Goal: Information Seeking & Learning: Learn about a topic

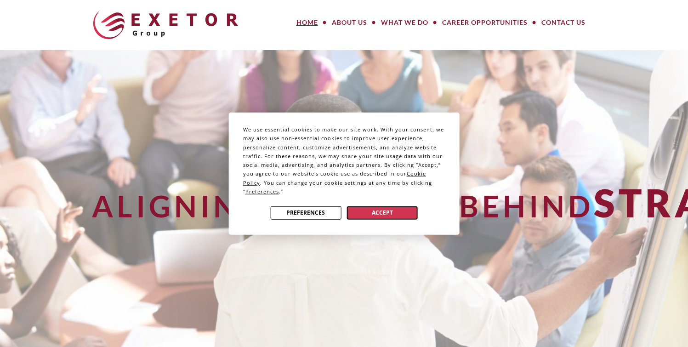
click at [355, 214] on button "Accept" at bounding box center [382, 212] width 71 height 13
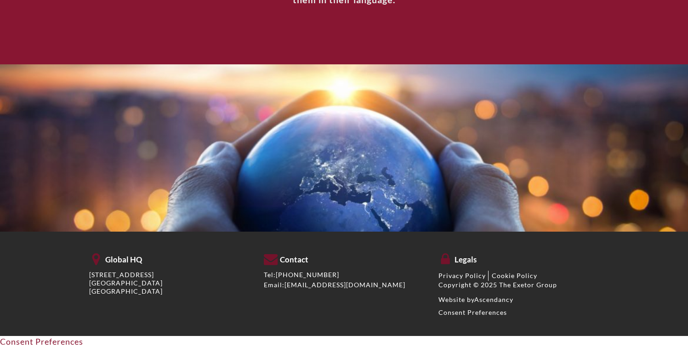
scroll to position [1210, 0]
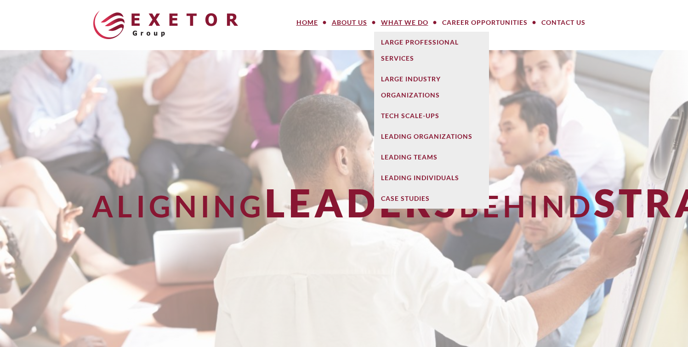
click at [356, 20] on link "About Us" at bounding box center [349, 22] width 49 height 18
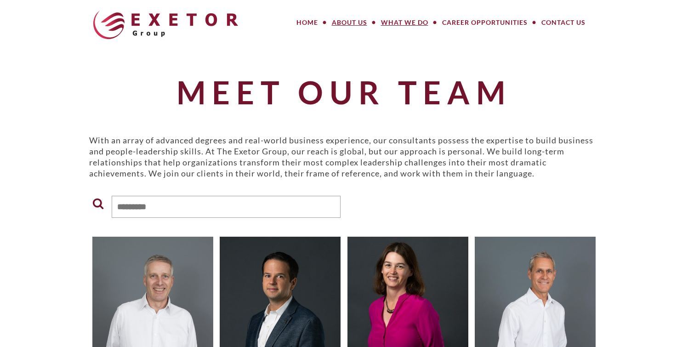
click at [402, 22] on link "What We Do" at bounding box center [404, 22] width 61 height 18
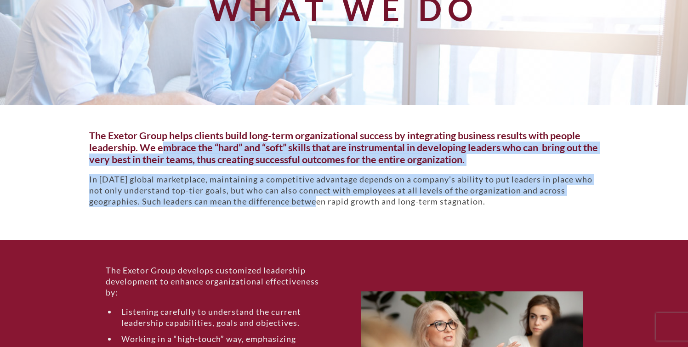
drag, startPoint x: 283, startPoint y: 186, endPoint x: 325, endPoint y: 202, distance: 44.4
click at [315, 199] on div "The Exetor Group helps clients build long-term organizational success by integr…" at bounding box center [344, 172] width 524 height 85
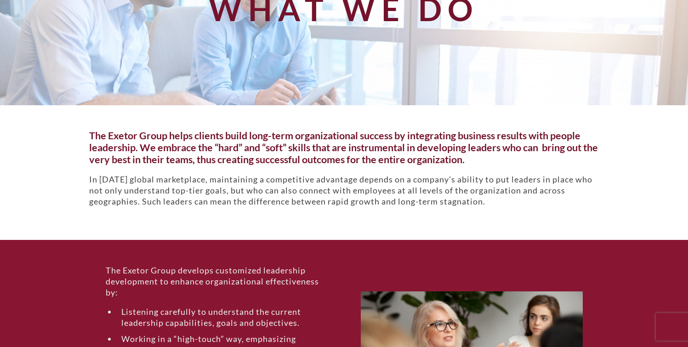
click at [325, 202] on p "In today’s global marketplace, maintaining a competitive advantage depends on a…" at bounding box center [344, 190] width 510 height 33
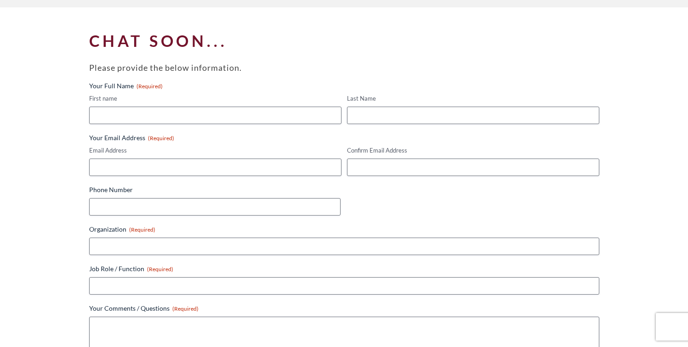
scroll to position [1166, 0]
